Goal: Task Accomplishment & Management: Manage account settings

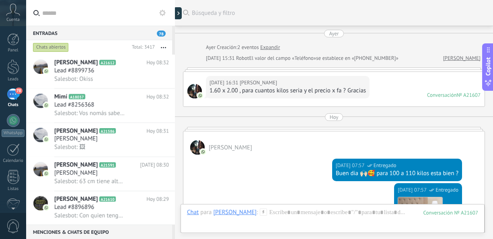
scroll to position [237, 0]
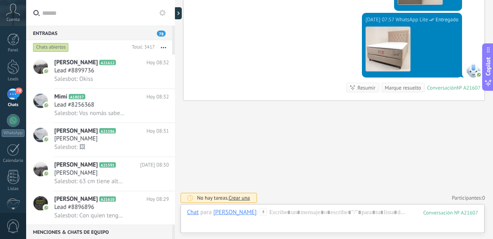
click at [166, 49] on button "button" at bounding box center [163, 47] width 17 height 14
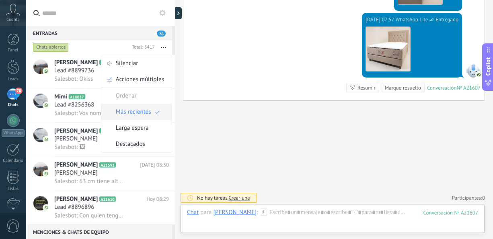
click at [140, 107] on span "Más recientes" at bounding box center [133, 112] width 35 height 16
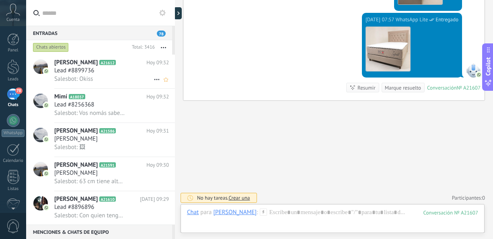
click at [112, 79] on div "Salesbot: Okiss" at bounding box center [111, 79] width 115 height 8
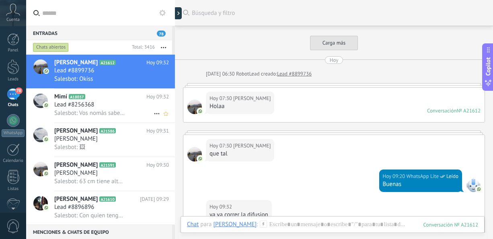
click at [94, 111] on span "Salesbot: Vos nomás sabes jaja" at bounding box center [89, 113] width 70 height 8
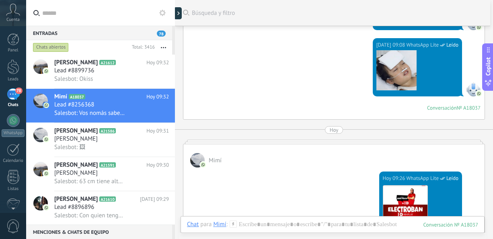
scroll to position [858, 0]
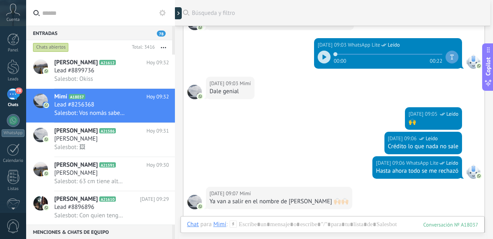
click at [322, 55] on icon at bounding box center [324, 57] width 4 height 5
drag, startPoint x: 492, startPoint y: 160, endPoint x: 491, endPoint y: 170, distance: 10.2
click at [491, 0] on div "Entradas 78 Chats abiertos Total: 3416 Silenciar Acciones múltiples Ordenar Más…" at bounding box center [259, 0] width 467 height 0
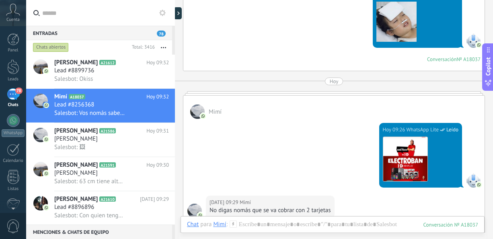
scroll to position [1117, 0]
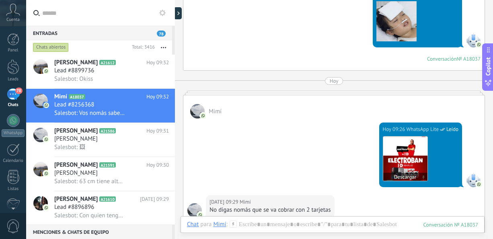
click at [383, 141] on img at bounding box center [405, 159] width 44 height 44
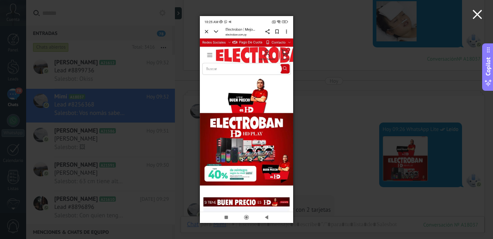
click at [481, 18] on use "button" at bounding box center [476, 14] width 9 height 9
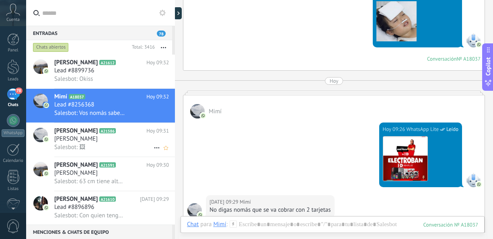
click at [98, 143] on span "[PERSON_NAME]" at bounding box center [75, 139] width 43 height 8
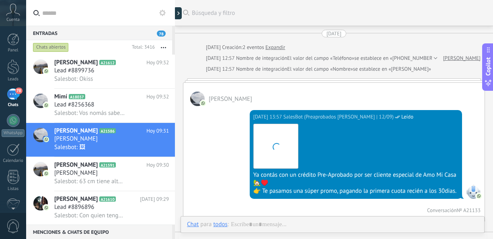
scroll to position [803, 0]
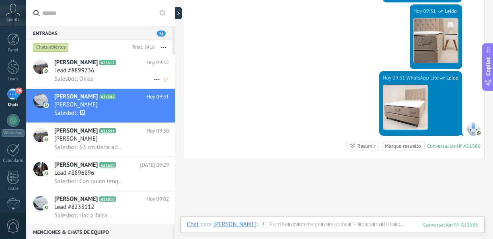
click at [104, 82] on div "Salesbot: Okiss" at bounding box center [111, 79] width 115 height 8
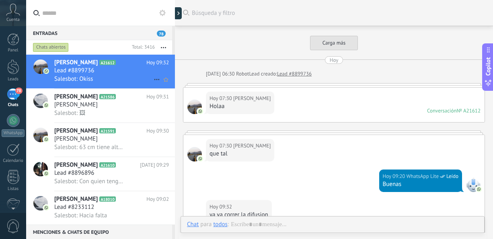
scroll to position [157, 0]
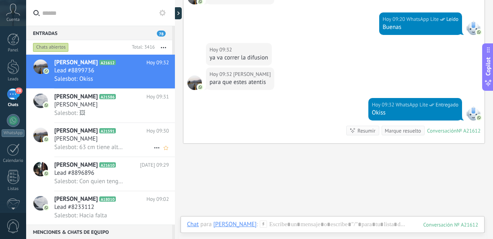
click at [99, 138] on h3 "[PERSON_NAME]" at bounding box center [77, 139] width 47 height 8
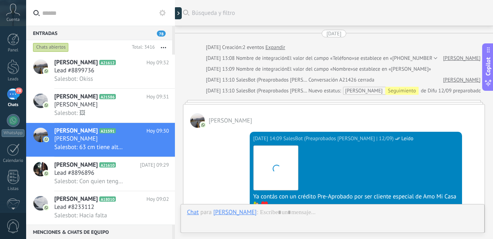
scroll to position [628, 0]
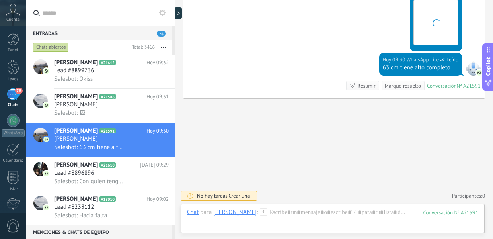
click at [164, 46] on button "button" at bounding box center [163, 47] width 17 height 14
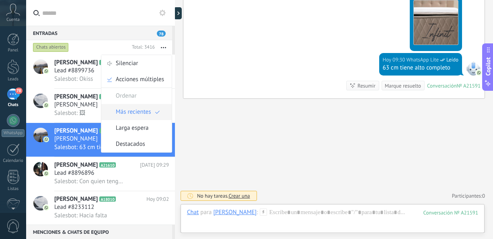
click at [143, 114] on span "Más recientes" at bounding box center [133, 112] width 35 height 16
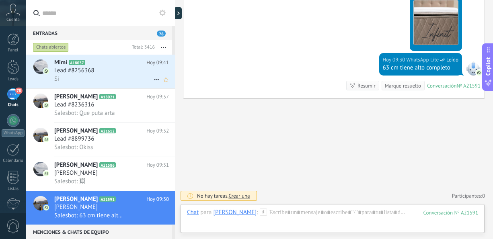
click at [111, 75] on div "Lead #8256368" at bounding box center [111, 71] width 115 height 8
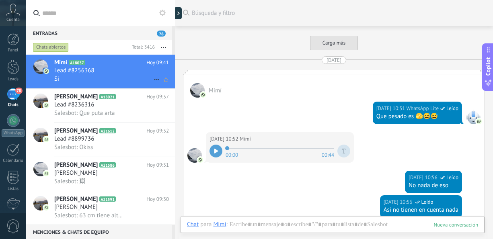
scroll to position [1288, 0]
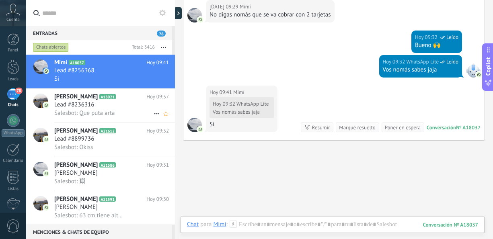
click at [111, 104] on div "Lead #8236316" at bounding box center [111, 105] width 115 height 8
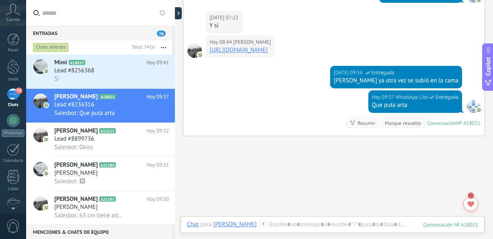
scroll to position [447, 0]
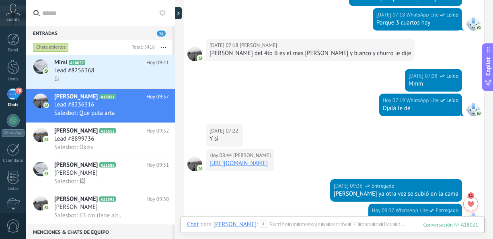
scroll to position [554, 0]
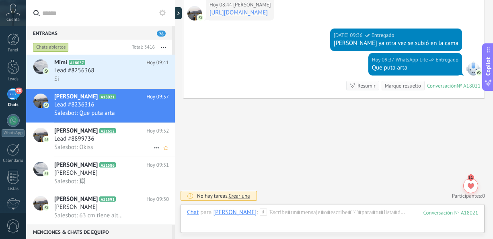
click at [91, 148] on span "Salesbot: Okiss" at bounding box center [73, 147] width 39 height 8
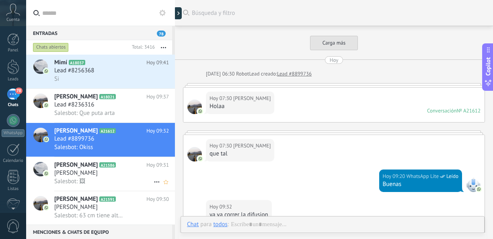
scroll to position [157, 0]
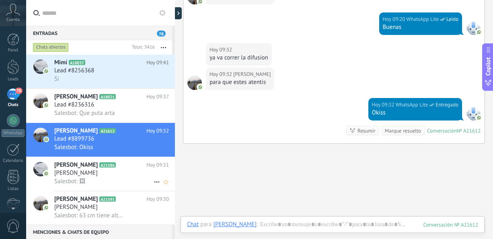
click at [90, 174] on span "[PERSON_NAME]" at bounding box center [75, 173] width 43 height 8
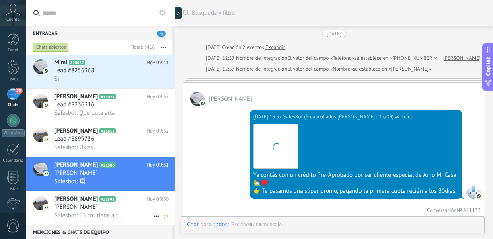
scroll to position [803, 0]
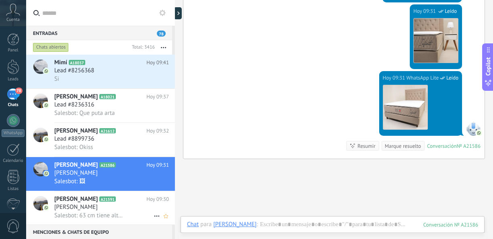
click at [94, 209] on span "[PERSON_NAME]" at bounding box center [75, 207] width 43 height 8
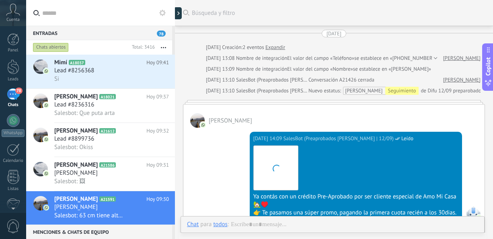
scroll to position [585, 0]
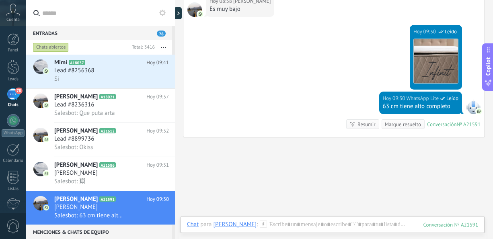
click at [161, 45] on button "button" at bounding box center [163, 47] width 17 height 14
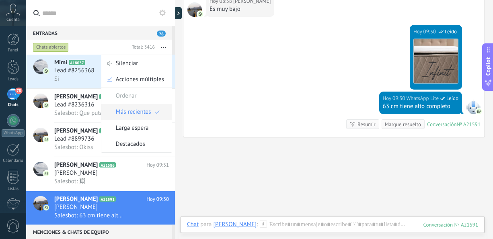
click at [149, 109] on span "Más recientes" at bounding box center [133, 112] width 35 height 16
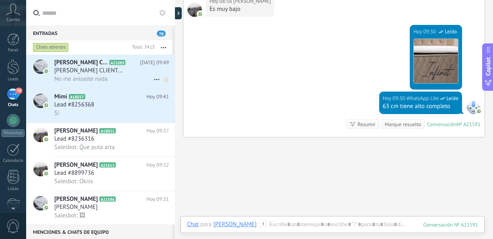
click at [106, 73] on span "[PERSON_NAME] CLIENTE [PERSON_NAME]" at bounding box center [89, 71] width 70 height 8
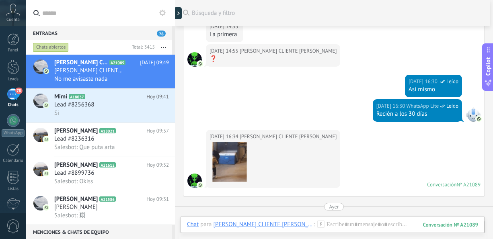
scroll to position [493, 0]
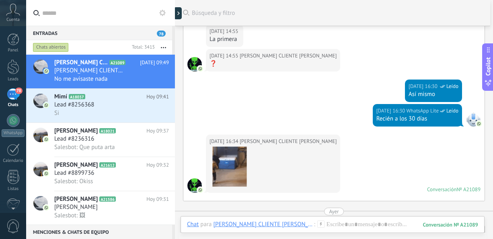
click at [232, 180] on div at bounding box center [229, 167] width 40 height 40
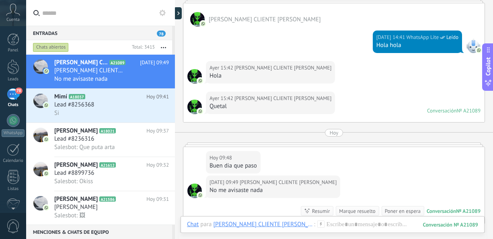
scroll to position [717, 0]
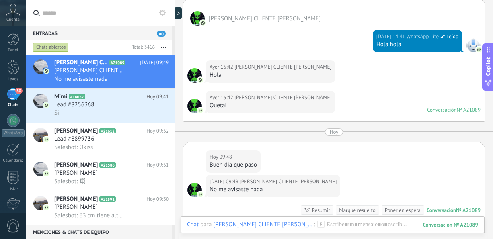
click at [165, 47] on button "button" at bounding box center [163, 47] width 17 height 14
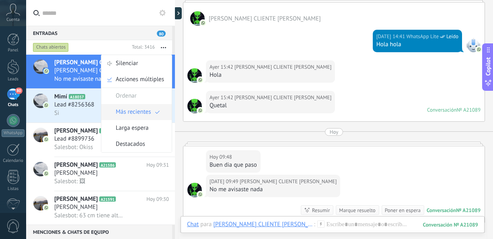
click at [148, 113] on span "Más recientes" at bounding box center [133, 112] width 35 height 16
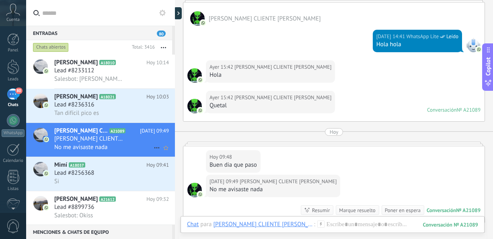
click at [106, 143] on span "[PERSON_NAME] CLIENTE [PERSON_NAME]" at bounding box center [89, 139] width 70 height 8
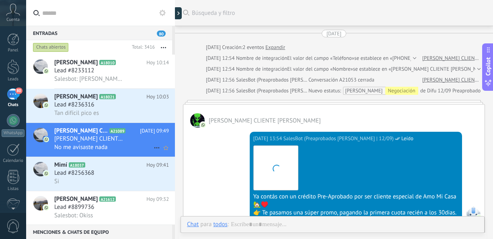
scroll to position [801, 0]
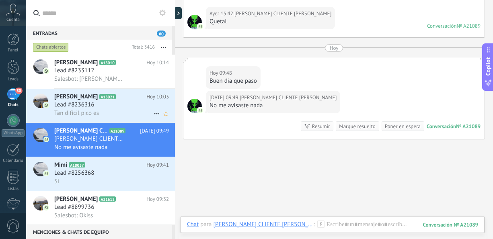
click at [118, 102] on div "Lead #8236316" at bounding box center [111, 105] width 115 height 8
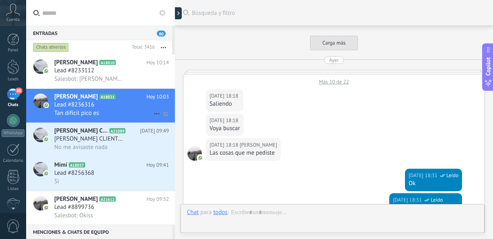
scroll to position [690, 0]
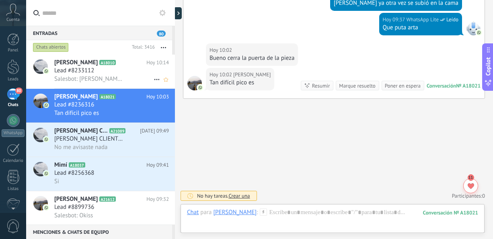
click at [117, 73] on div "Lead #8233112" at bounding box center [111, 71] width 115 height 8
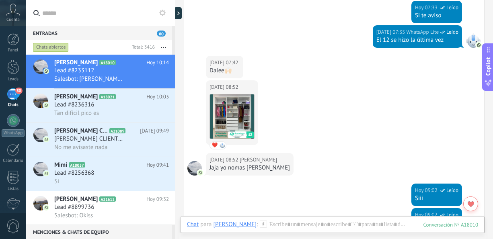
scroll to position [962, 0]
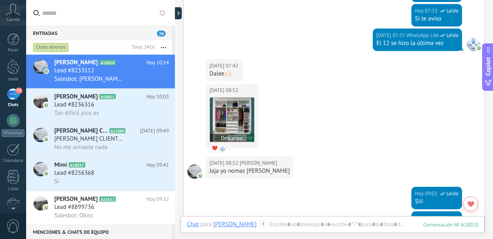
click at [234, 104] on img at bounding box center [232, 120] width 44 height 44
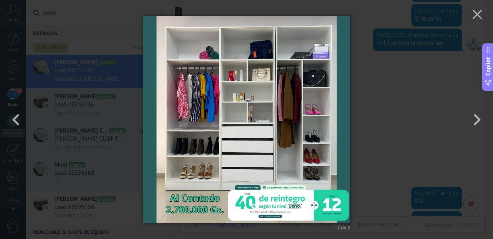
click at [385, 84] on div "2 de 2" at bounding box center [246, 119] width 493 height 239
